Goal: Transaction & Acquisition: Purchase product/service

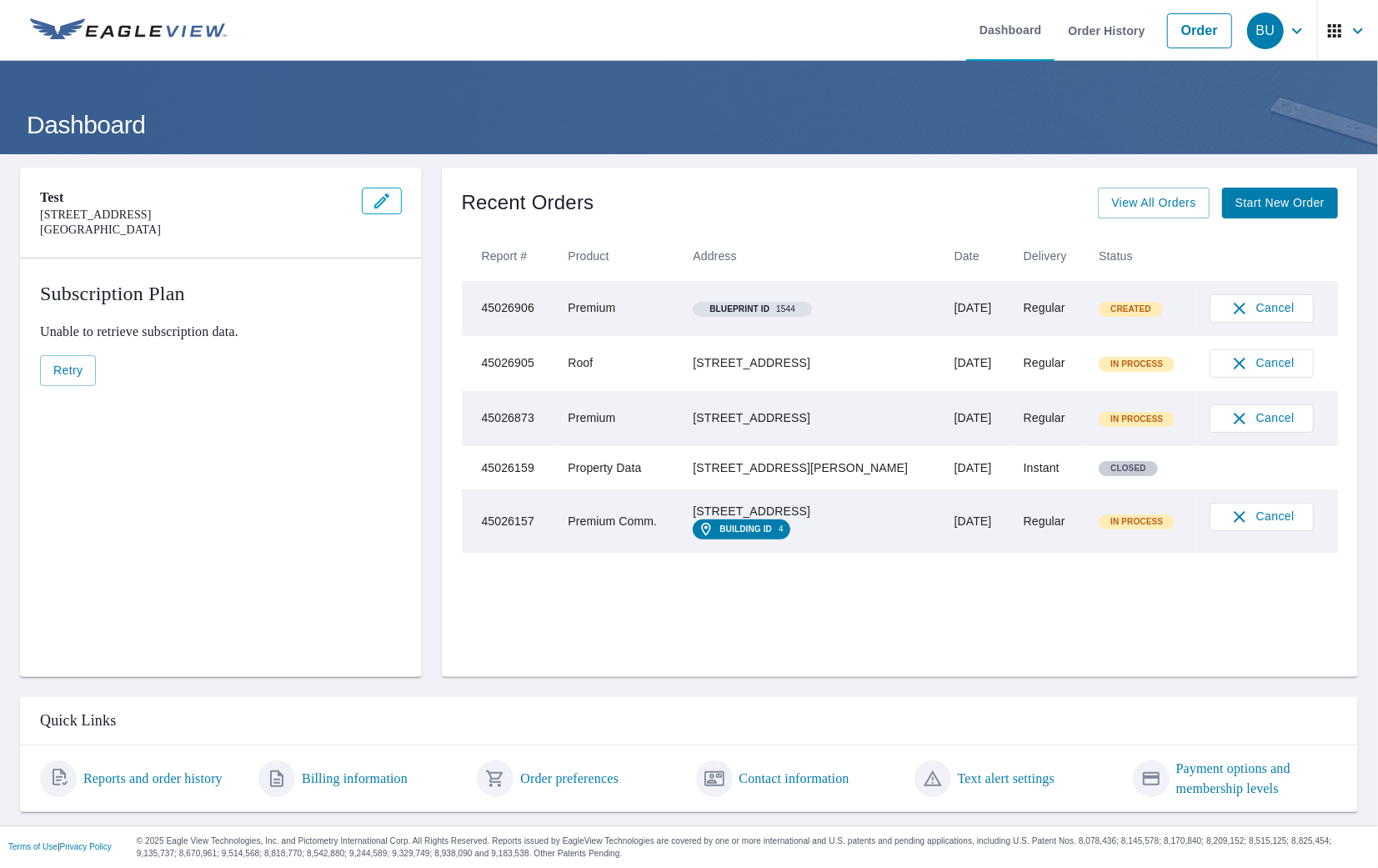
drag, startPoint x: 823, startPoint y: 376, endPoint x: 707, endPoint y: 355, distance: 117.9
click at [707, 355] on td "[STREET_ADDRESS]" at bounding box center [809, 363] width 261 height 55
copy div "[STREET_ADDRESS]"
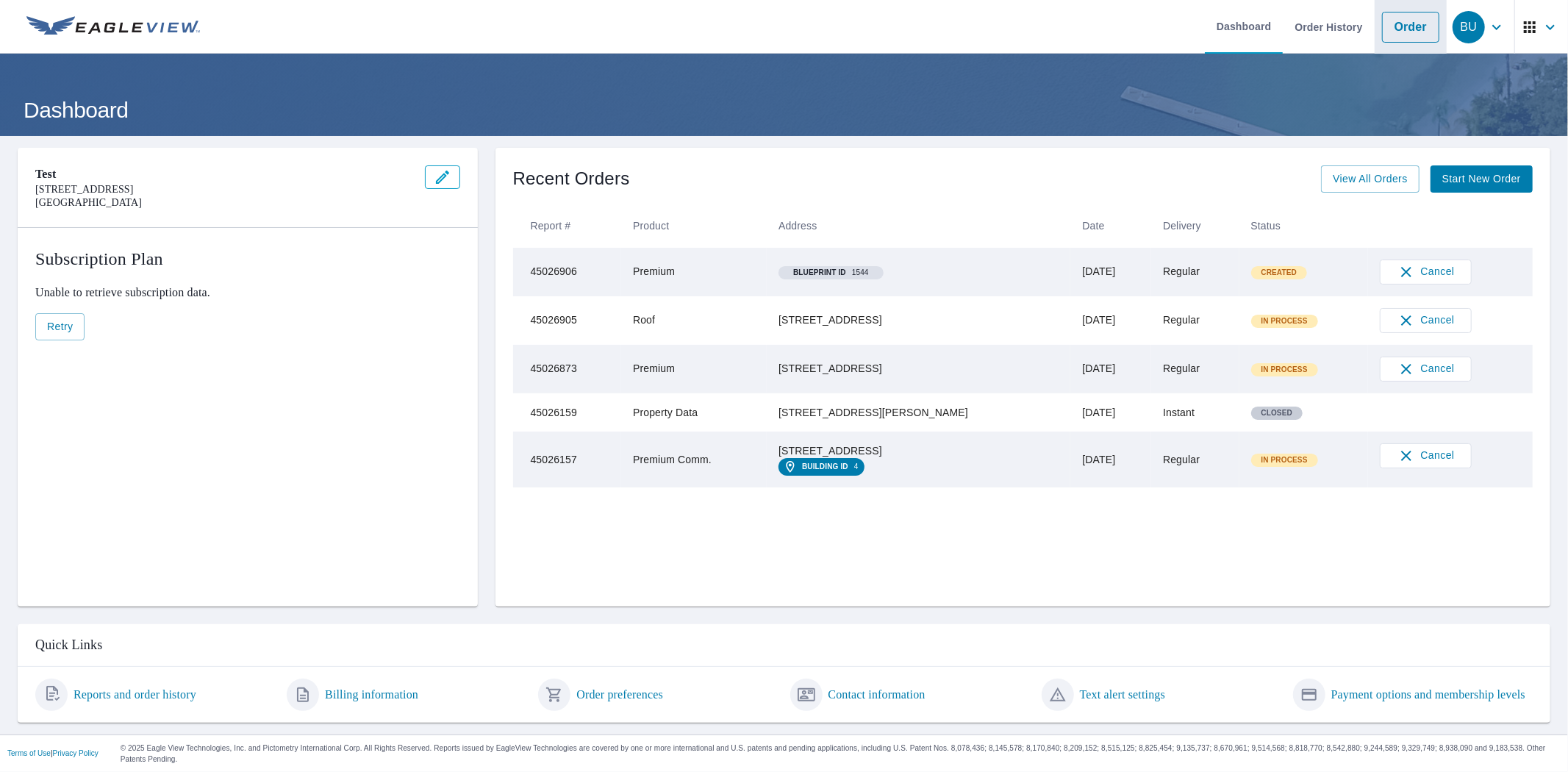
click at [1214, 37] on link "Order" at bounding box center [1411, 27] width 57 height 31
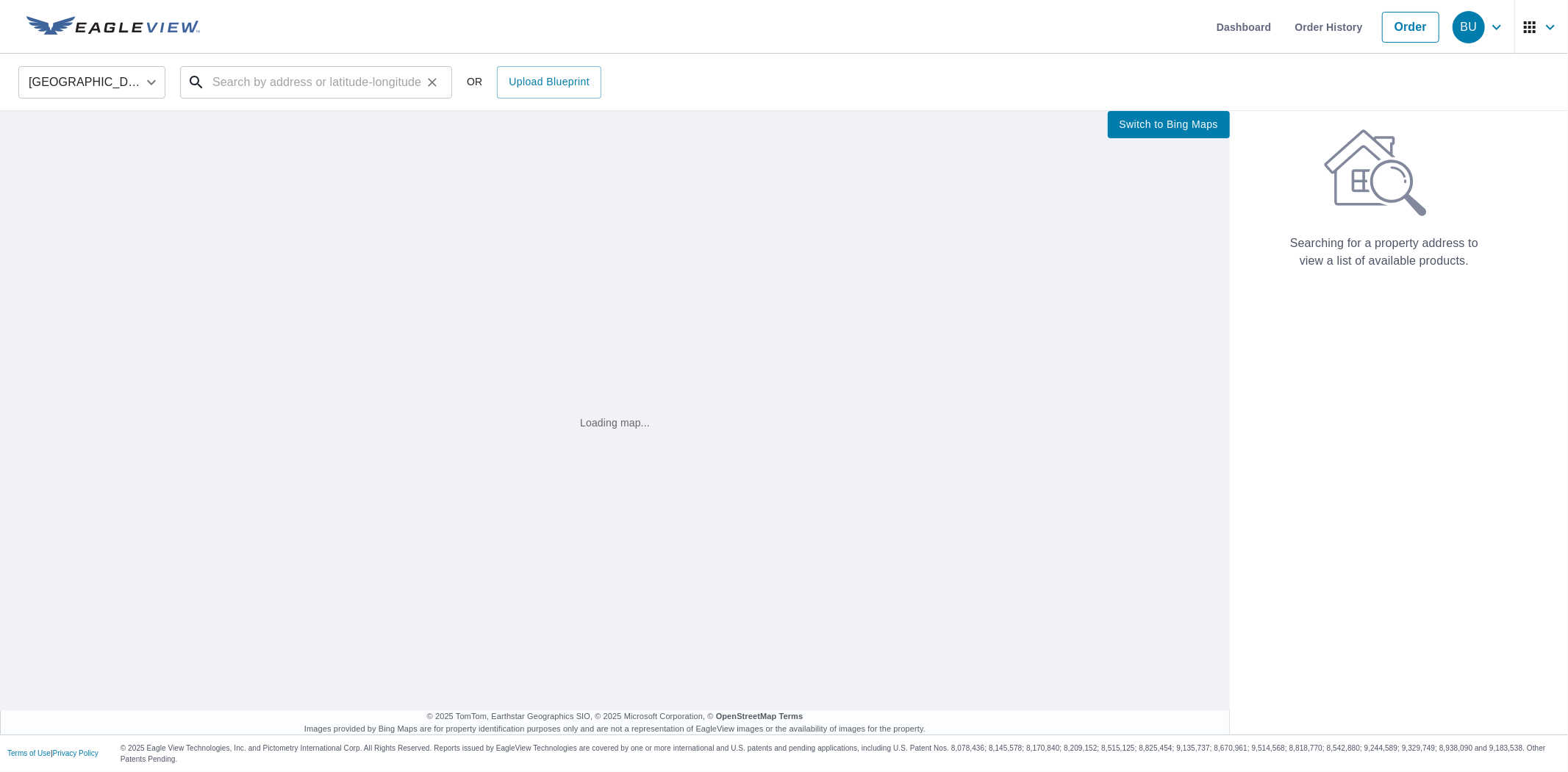
click at [341, 87] on input "text" at bounding box center [317, 82] width 210 height 41
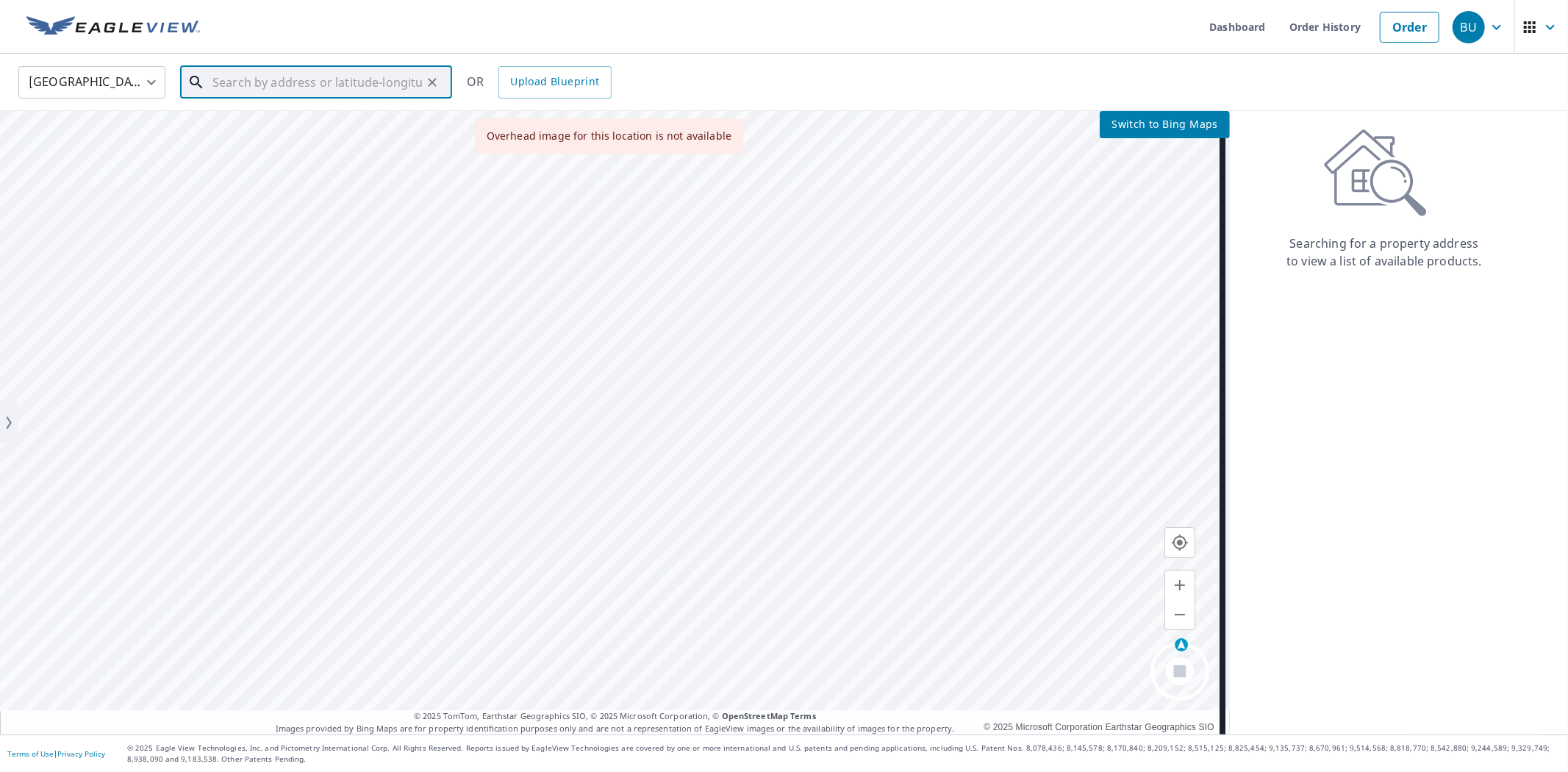
paste input "[STREET_ADDRESS]"
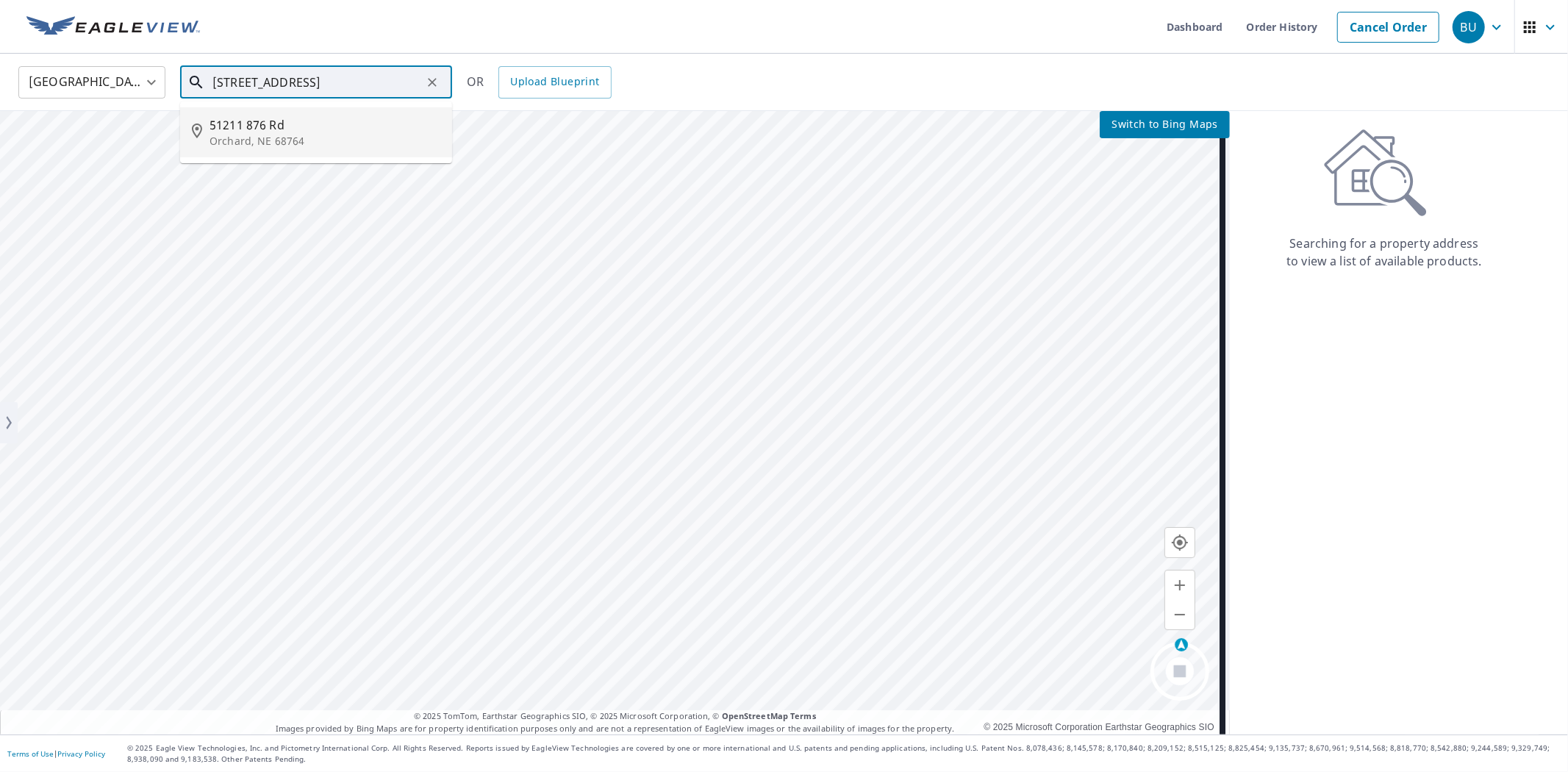
click at [399, 85] on input "[STREET_ADDRESS]" at bounding box center [317, 82] width 210 height 41
click at [326, 140] on p "Orchard, NE 68764" at bounding box center [325, 141] width 231 height 15
type input "[STREET_ADDRESS]"
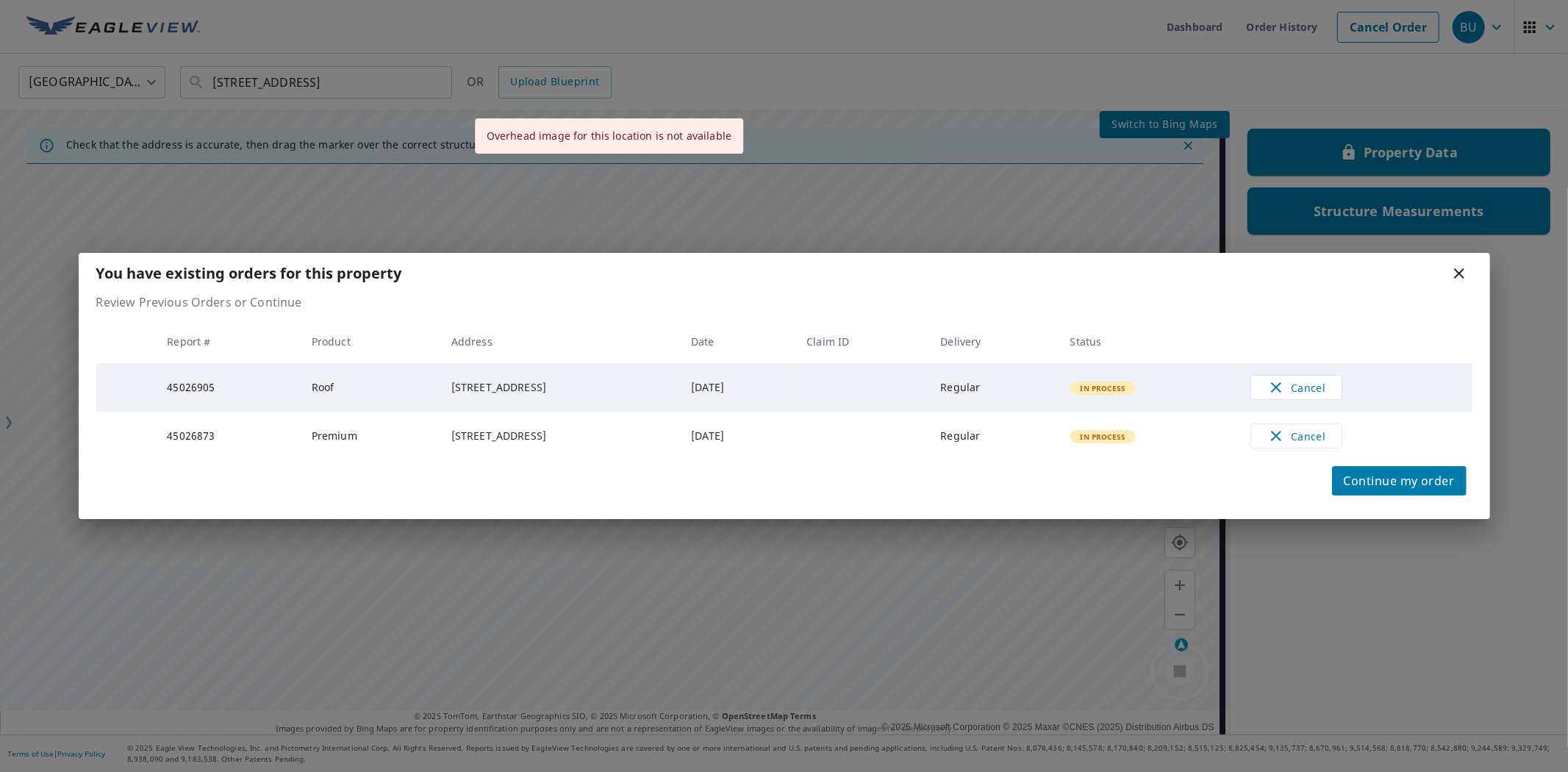
click at [1214, 469] on div "Continue my order" at bounding box center [784, 490] width 1412 height 59
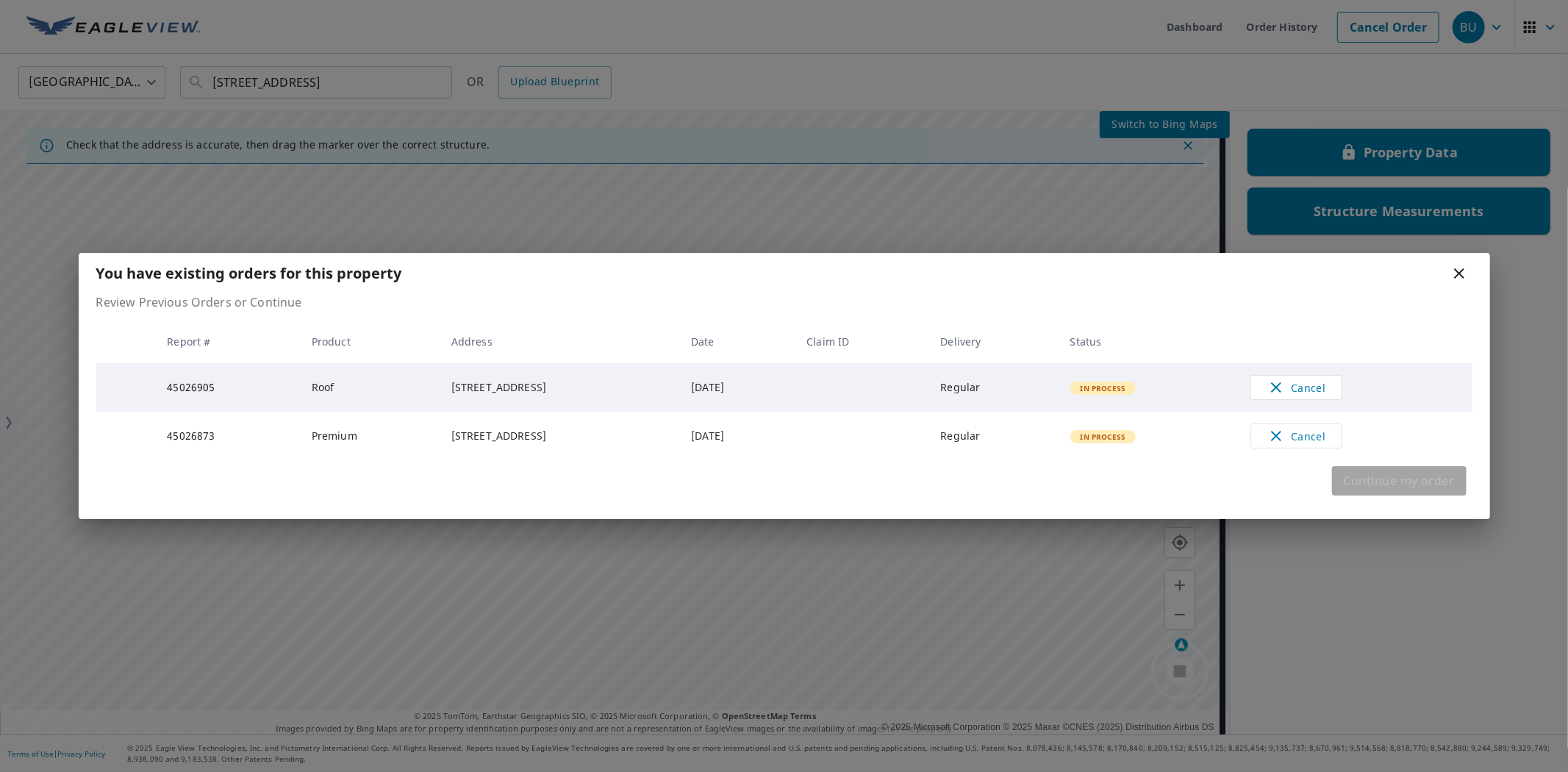
click at [1214, 490] on span "Continue my order" at bounding box center [1398, 480] width 111 height 20
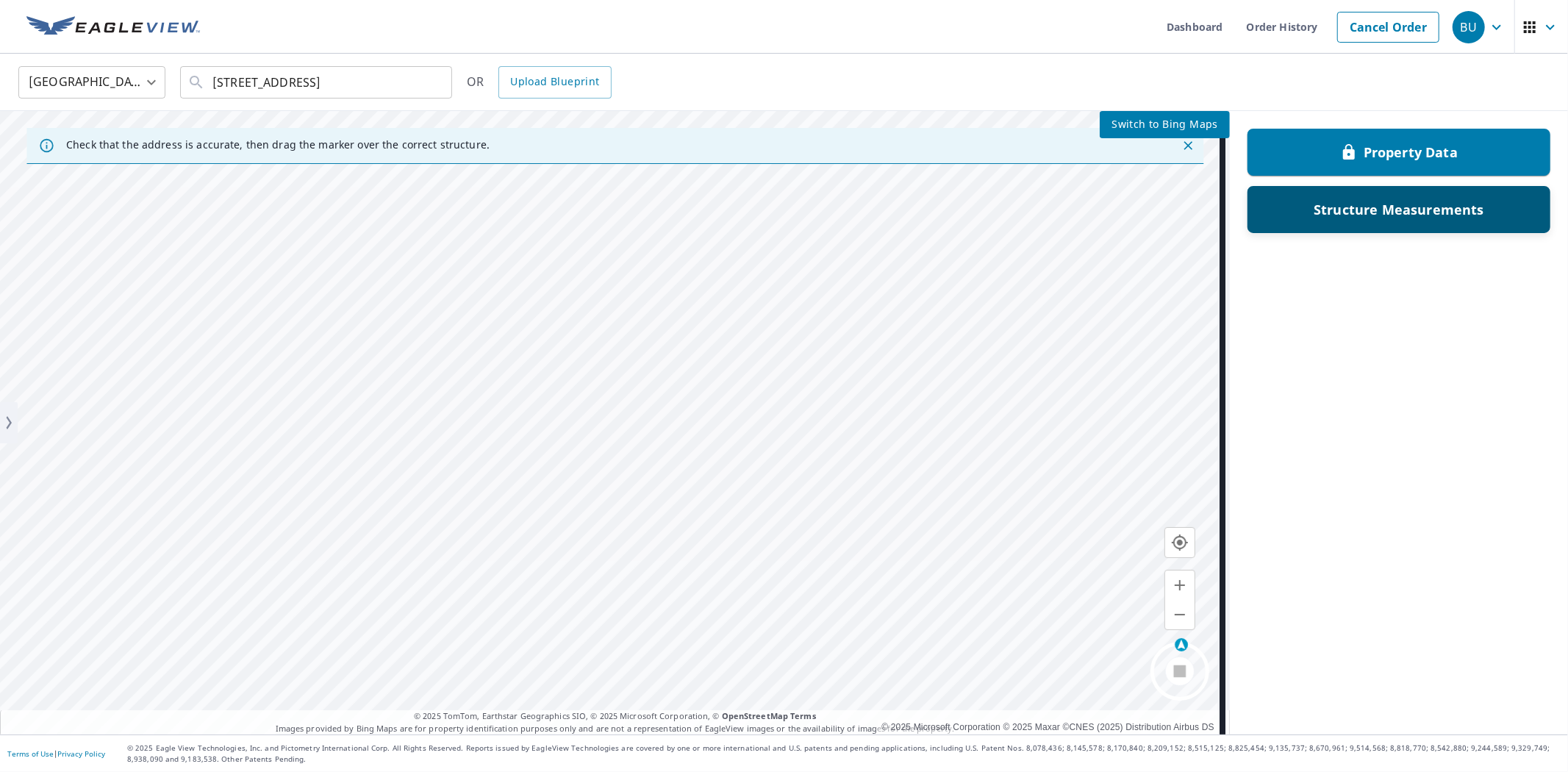
click at [1214, 210] on p "Structure Measurements" at bounding box center [1398, 210] width 170 height 18
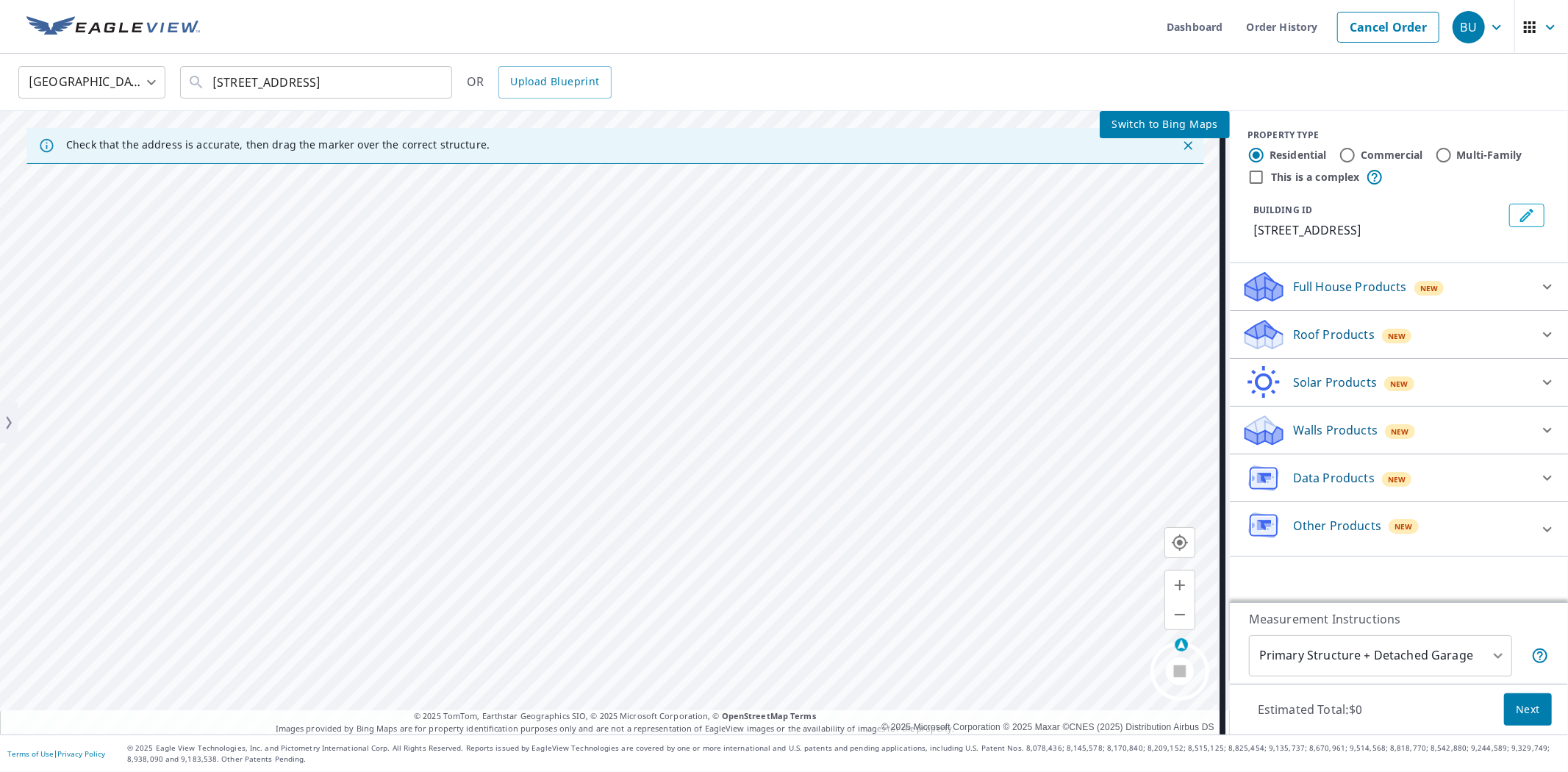
click at [1214, 294] on p "Full House Products" at bounding box center [1349, 287] width 114 height 18
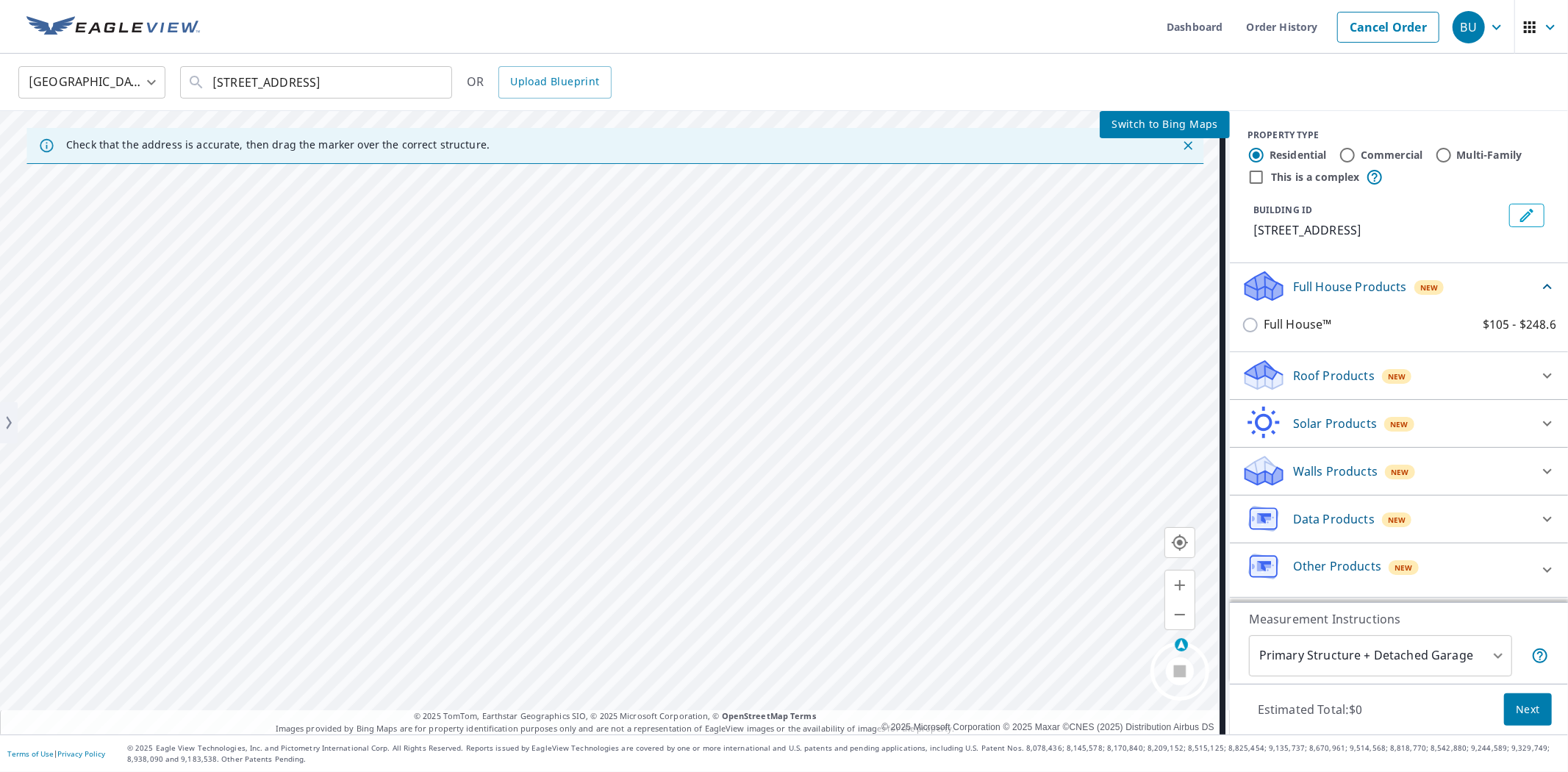
click at [1214, 379] on p "Roof Products" at bounding box center [1334, 376] width 82 height 18
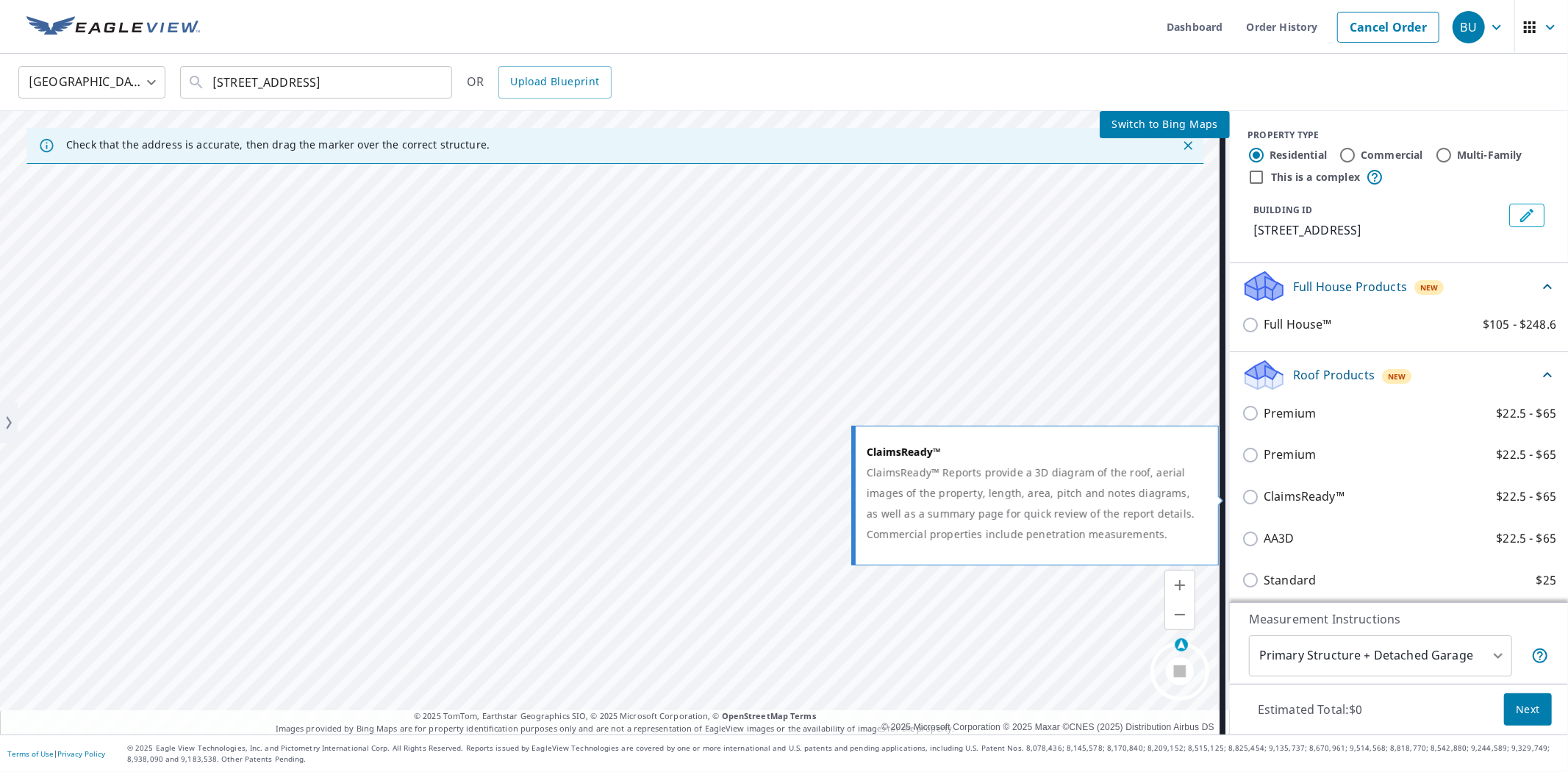
click at [1214, 498] on p "ClaimsReady™" at bounding box center [1303, 497] width 81 height 18
click at [1214, 498] on input "ClaimsReady™ $22.5 - $65" at bounding box center [1252, 497] width 22 height 18
checkbox input "true"
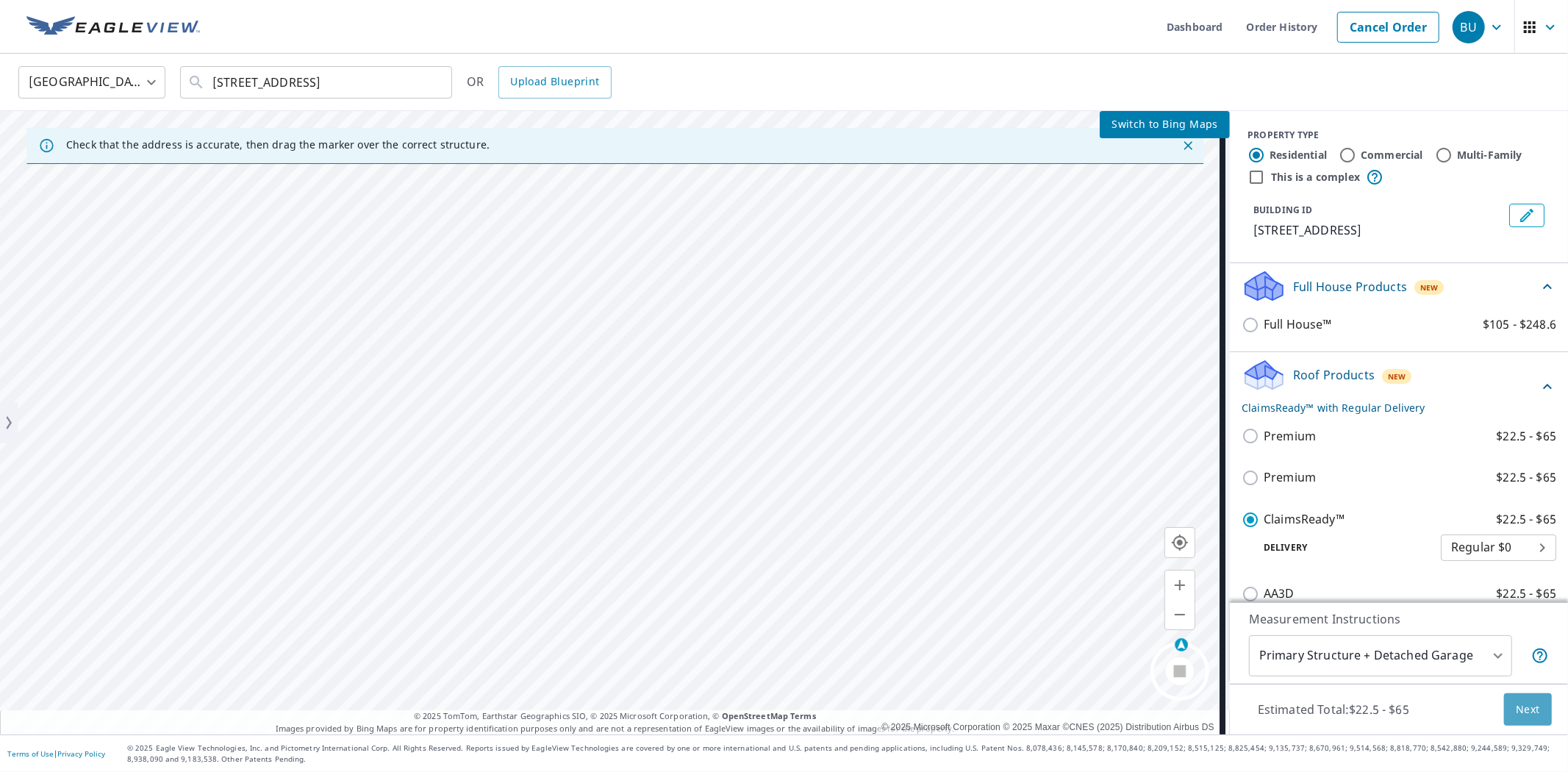
click at [1214, 701] on span "Next" at bounding box center [1528, 710] width 25 height 18
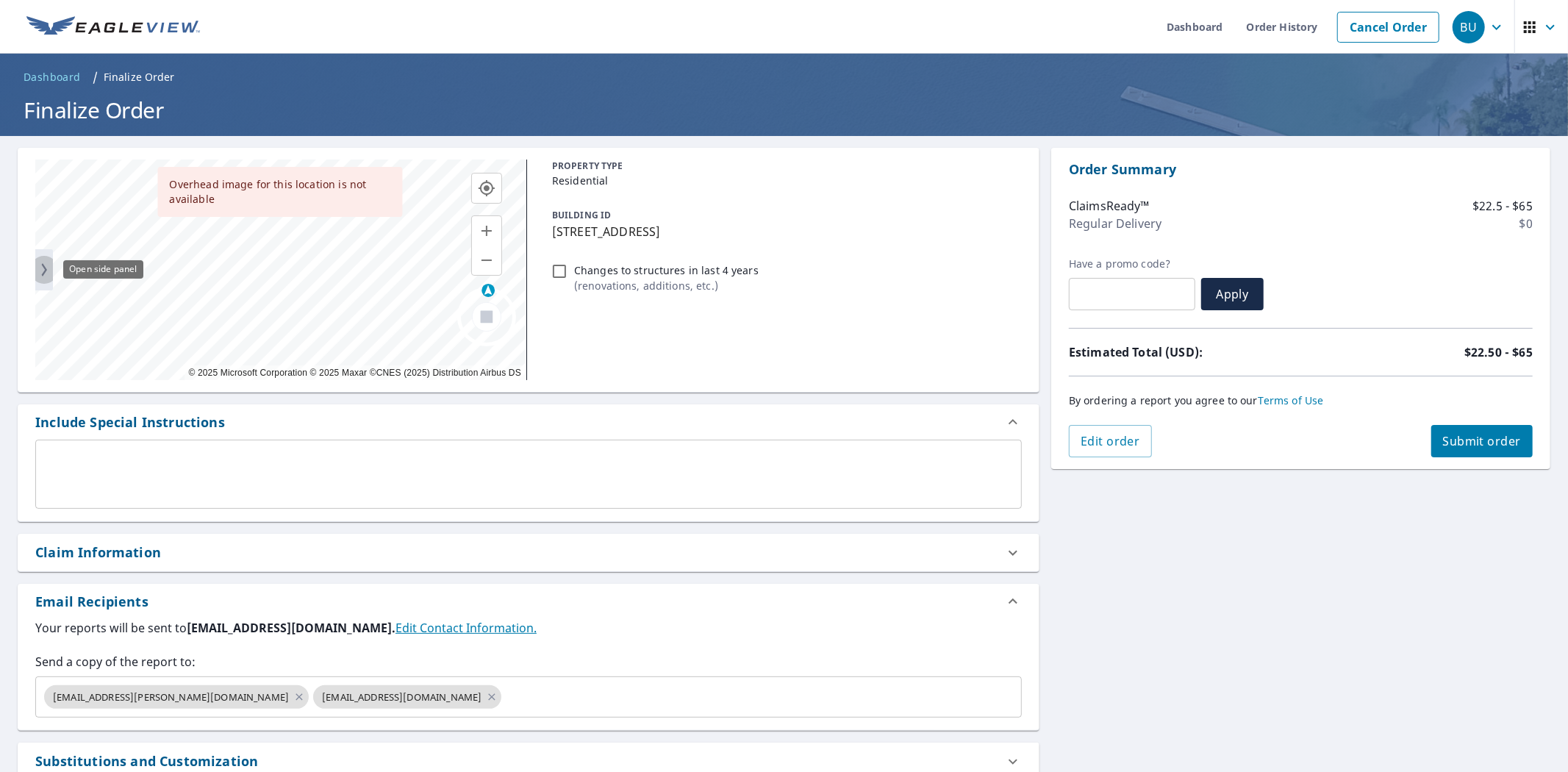
click at [47, 272] on icon "button" at bounding box center [44, 270] width 18 height 26
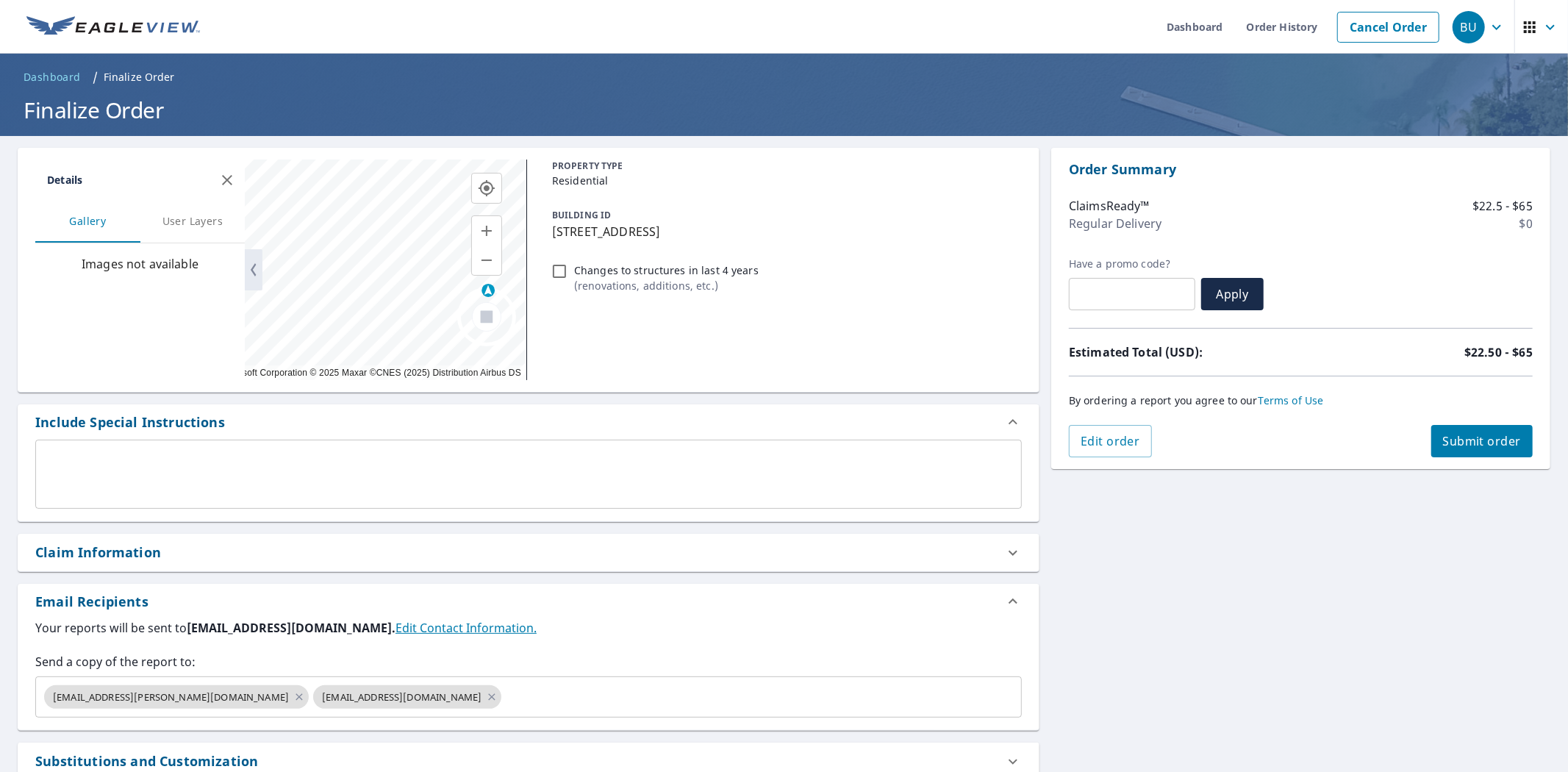
click at [47, 270] on p "Images not available" at bounding box center [140, 264] width 210 height 41
click at [202, 218] on span "User Layers" at bounding box center [193, 221] width 82 height 18
click at [96, 221] on span "Gallery" at bounding box center [88, 221] width 82 height 18
click at [233, 179] on icon "button" at bounding box center [227, 180] width 18 height 18
click at [483, 243] on button "button" at bounding box center [487, 231] width 29 height 30
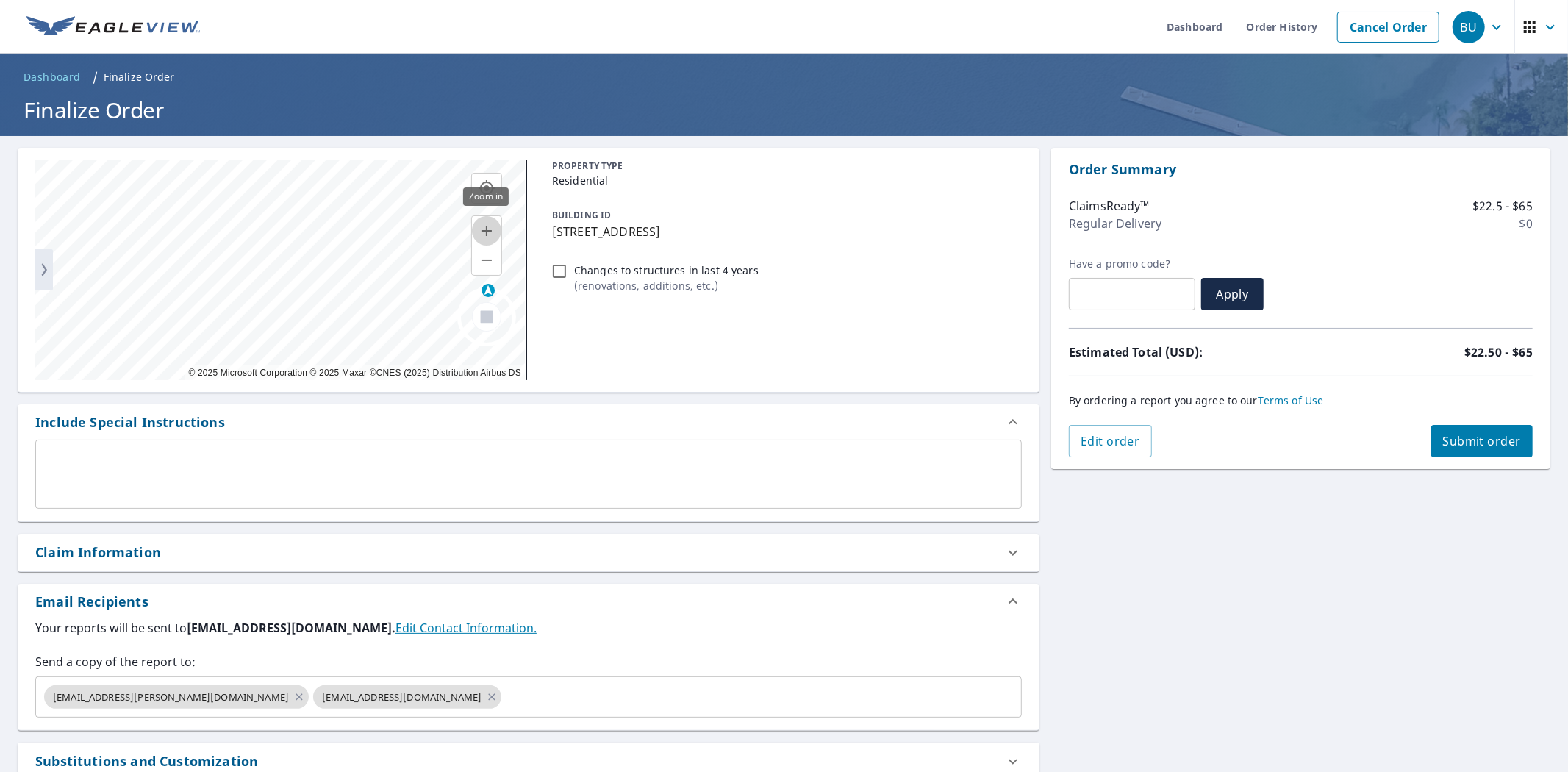
click at [483, 243] on button "button" at bounding box center [487, 231] width 29 height 30
click at [483, 266] on icon "button" at bounding box center [487, 261] width 18 height 18
click at [460, 318] on circle at bounding box center [487, 317] width 55 height 55
click at [438, 315] on div "Viewing satellite image Details Gallery User Layers Insights View Layer Choose …" at bounding box center [280, 270] width 490 height 220
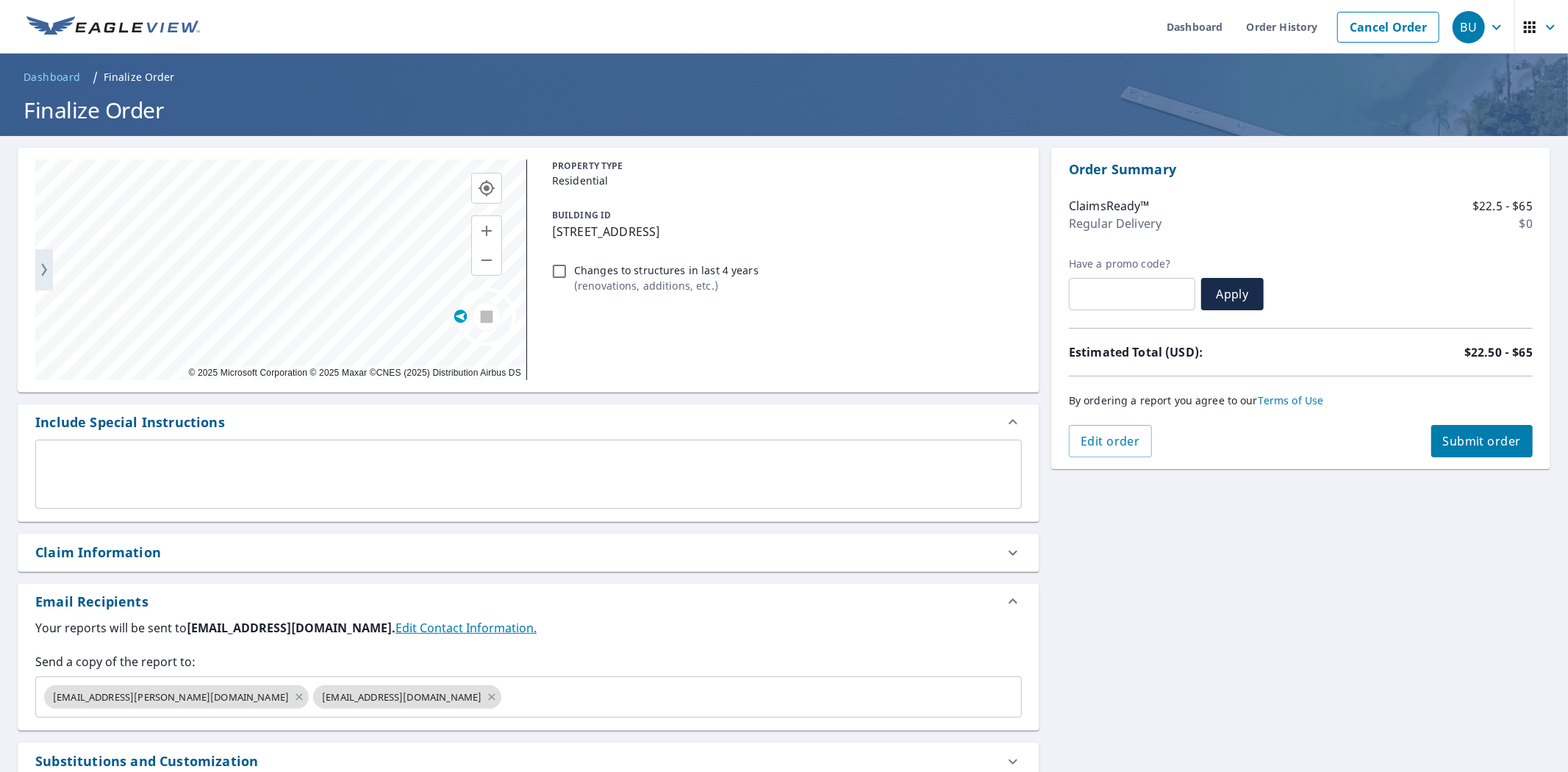
click at [512, 321] on circle at bounding box center [487, 317] width 55 height 55
drag, startPoint x: 460, startPoint y: 314, endPoint x: 515, endPoint y: 320, distance: 55.3
click at [515, 320] on icon at bounding box center [516, 321] width 11 height 8
click at [483, 188] on icon "button" at bounding box center [487, 188] width 16 height 16
